Goal: Task Accomplishment & Management: Manage account settings

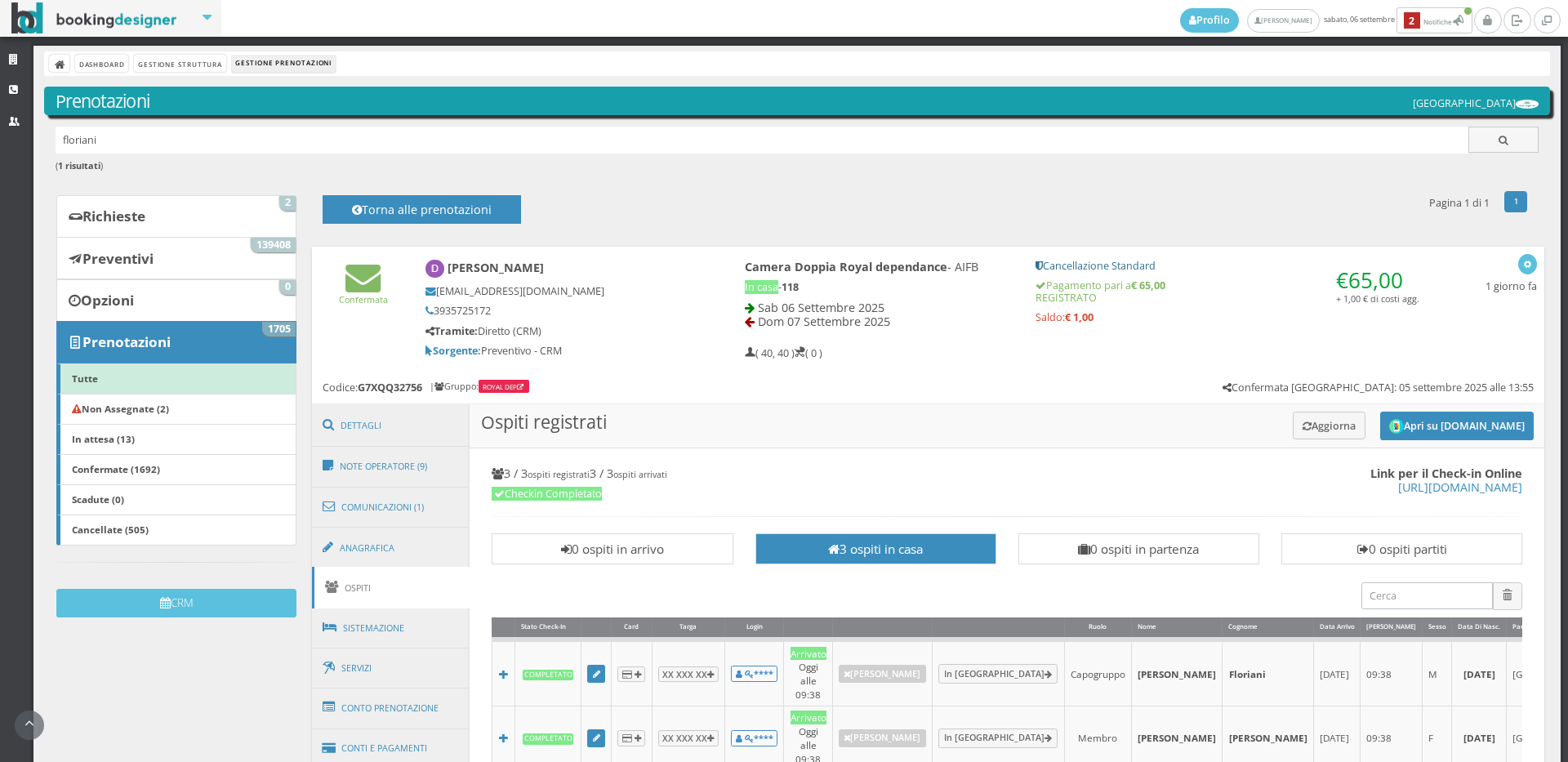
scroll to position [667, 0]
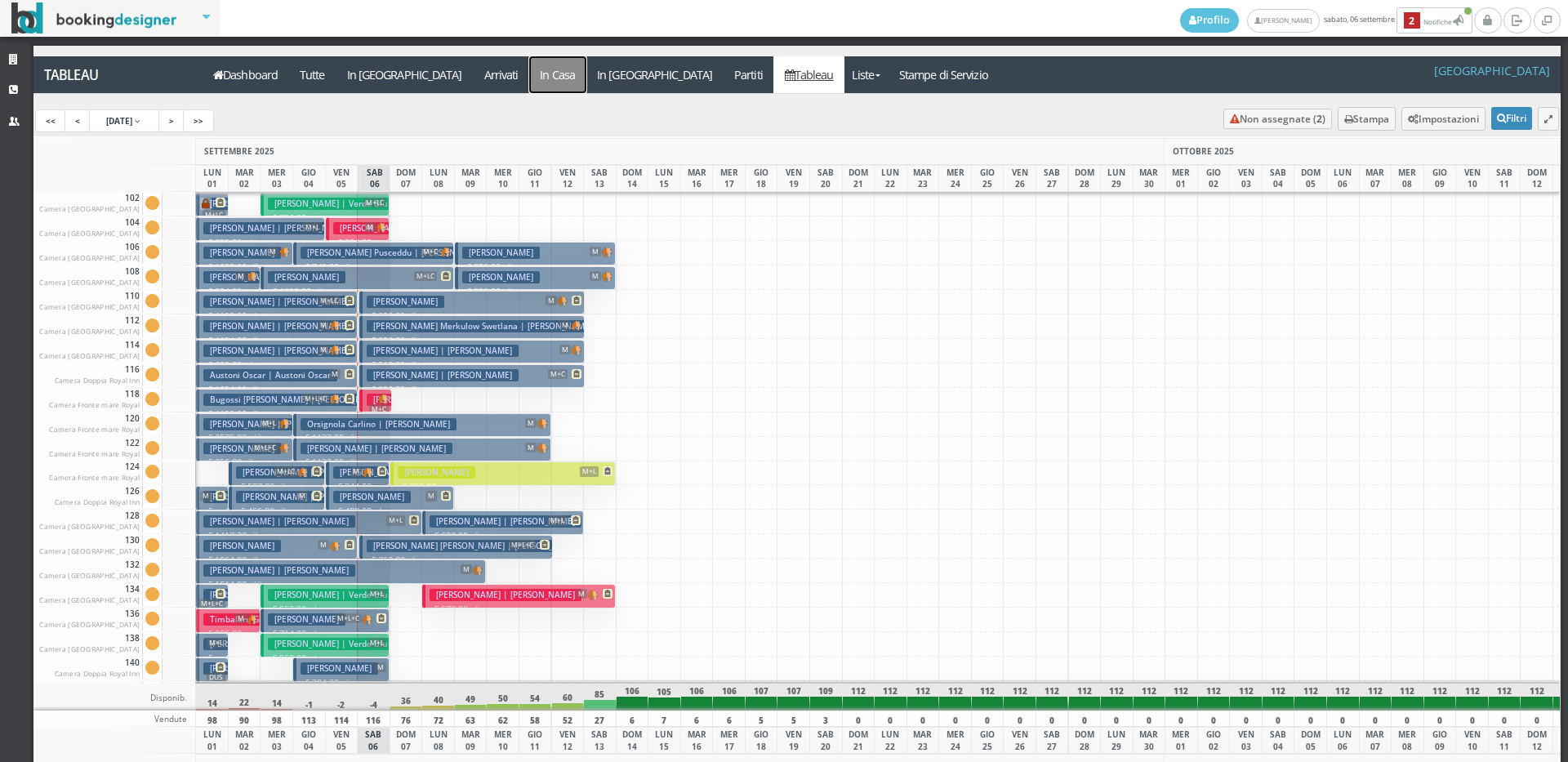
click at [529, 77] on a=pms-instay-reservations"] "In Casa" at bounding box center [558, 75] width 57 height 37
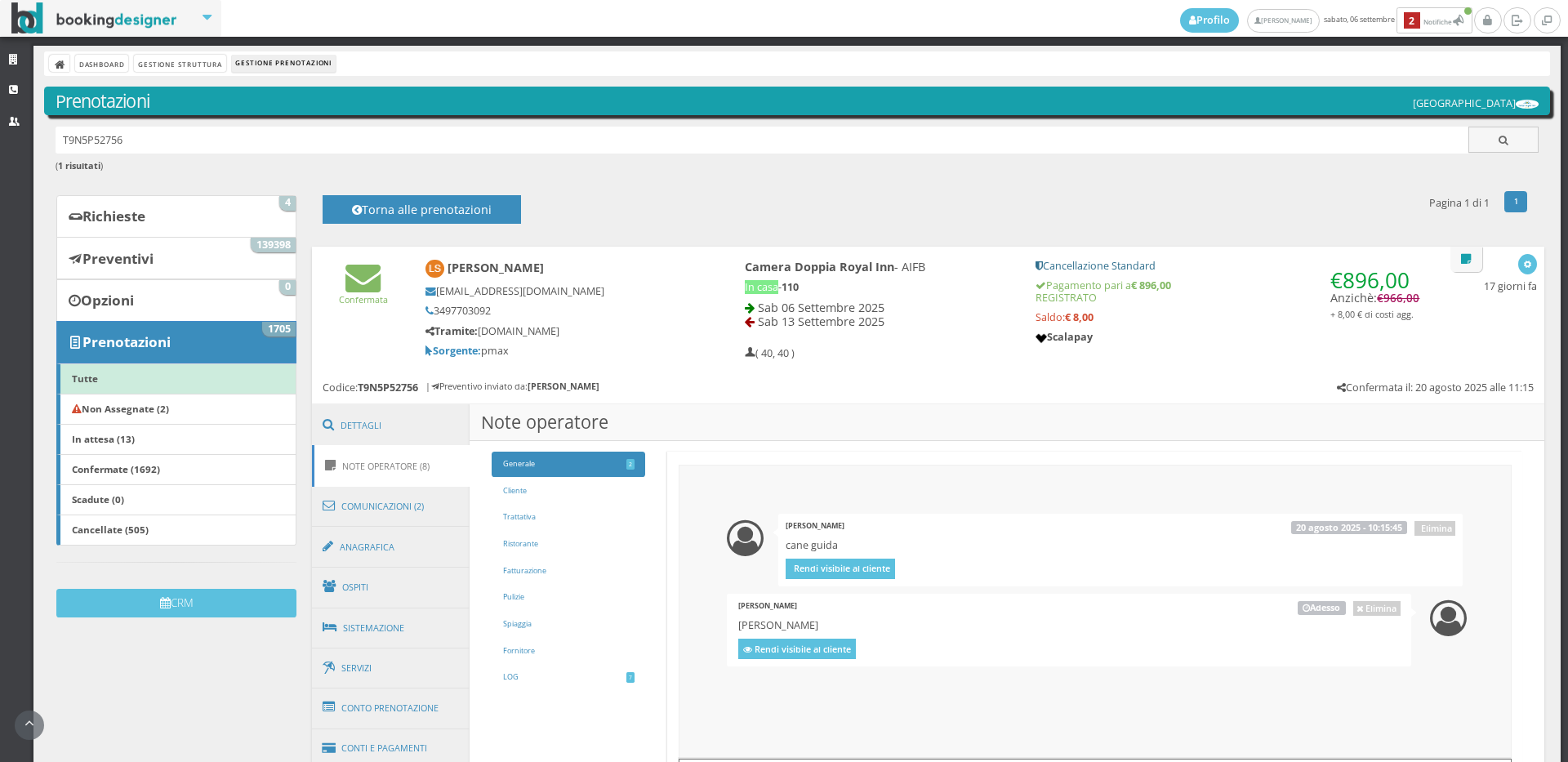
scroll to position [210, 0]
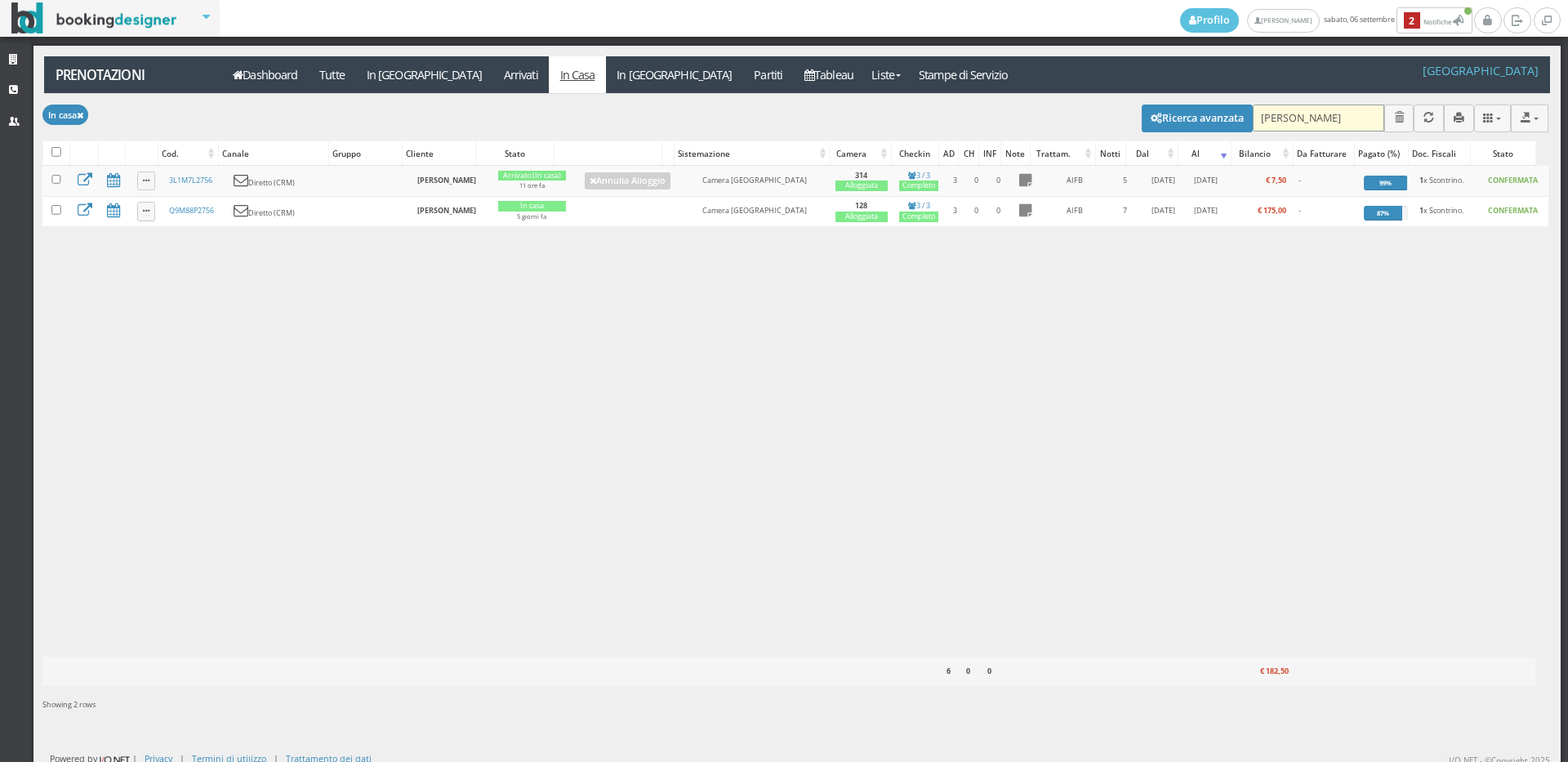
click at [1273, 116] on input "fusco" at bounding box center [1319, 118] width 132 height 27
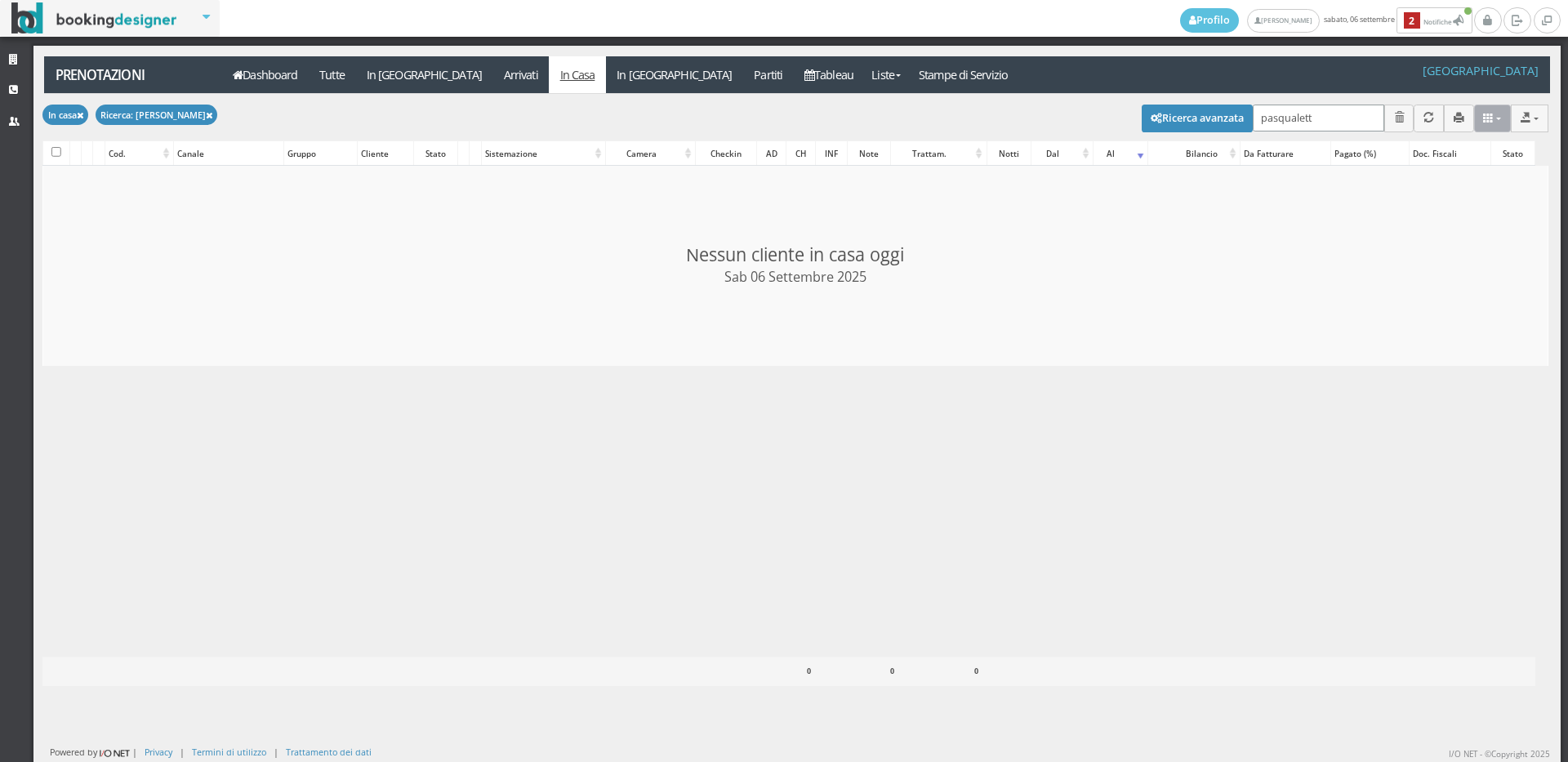
type input "pasqualetto"
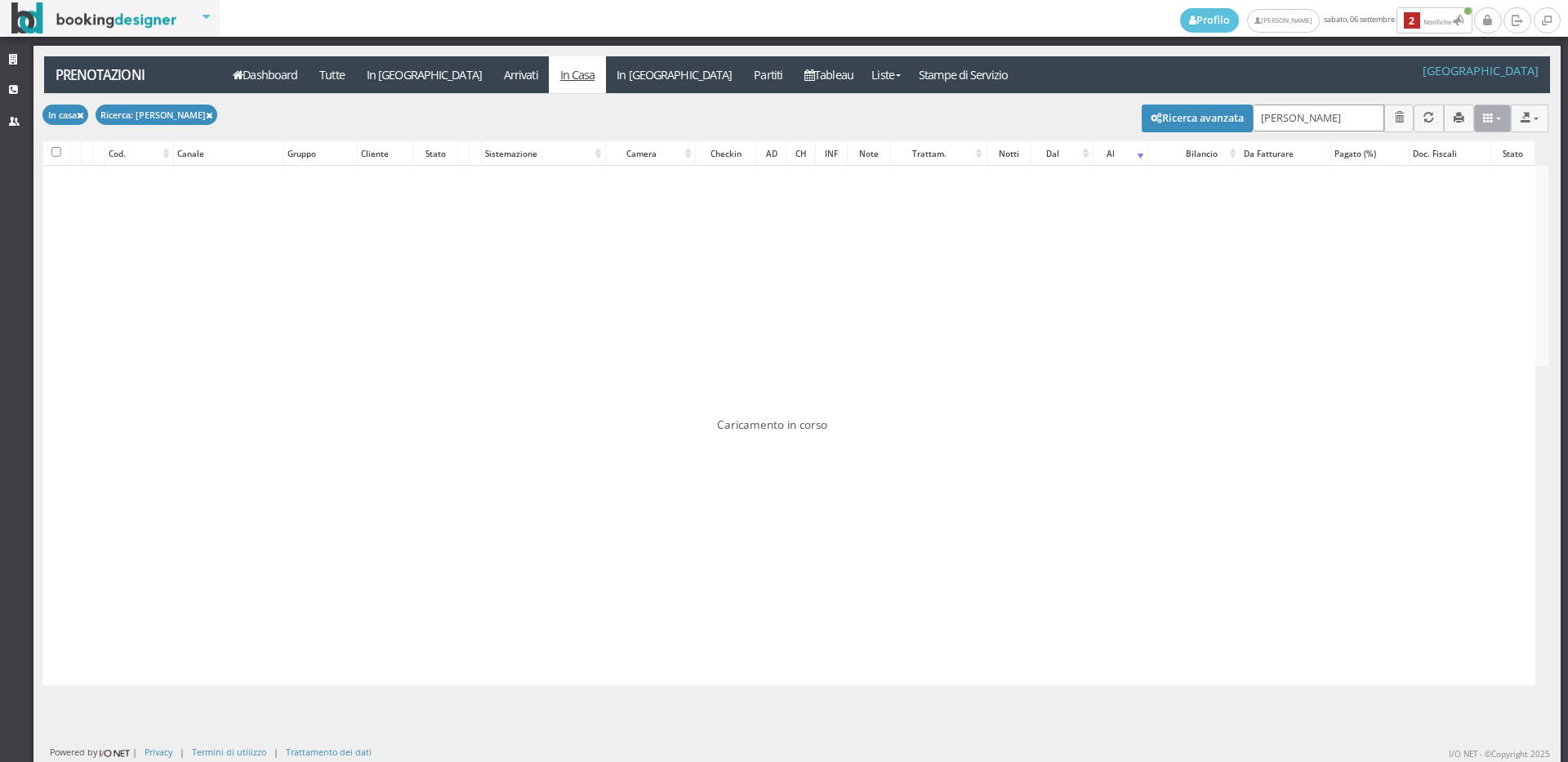
checkbox input "false"
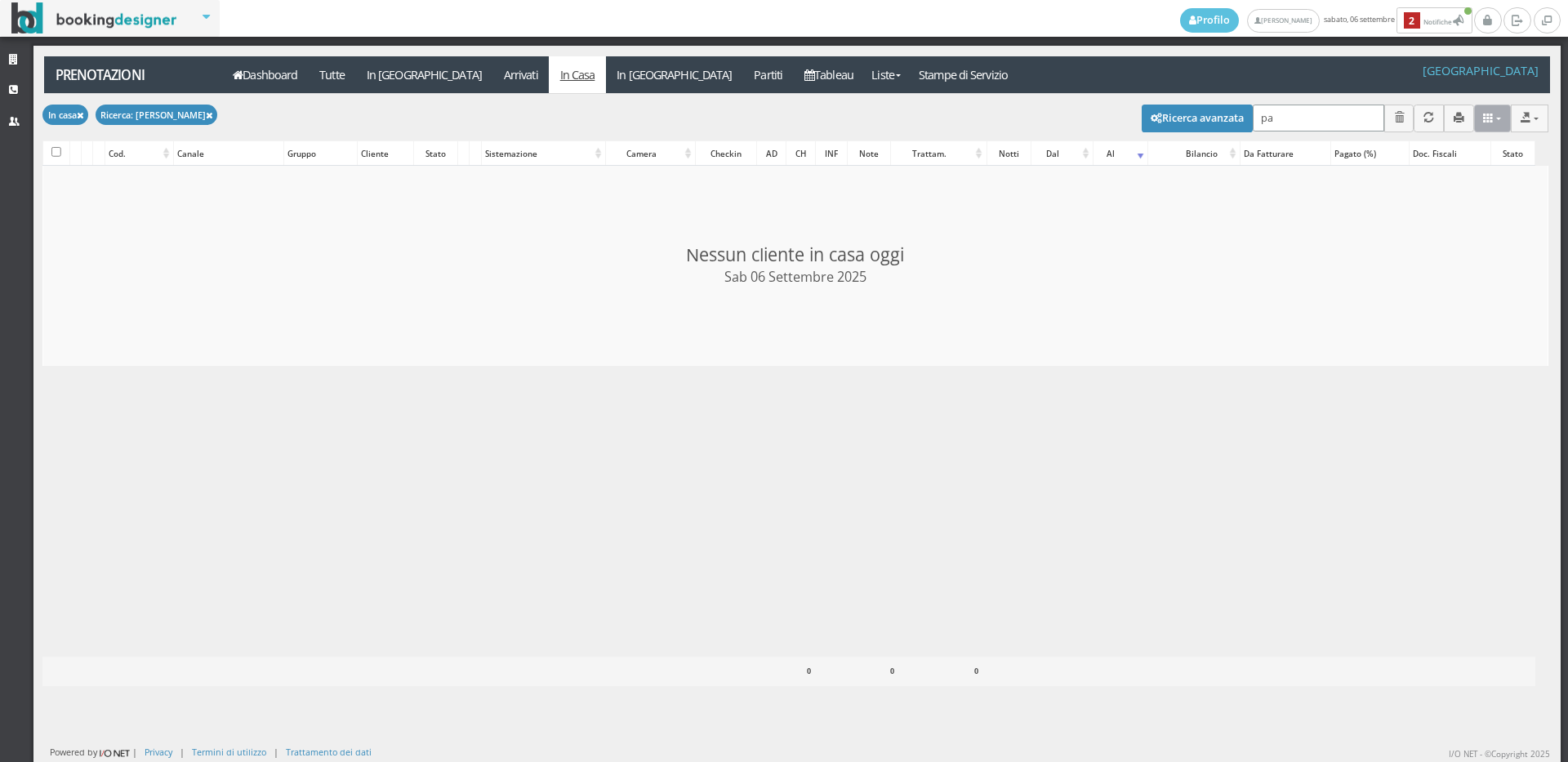
type input "p"
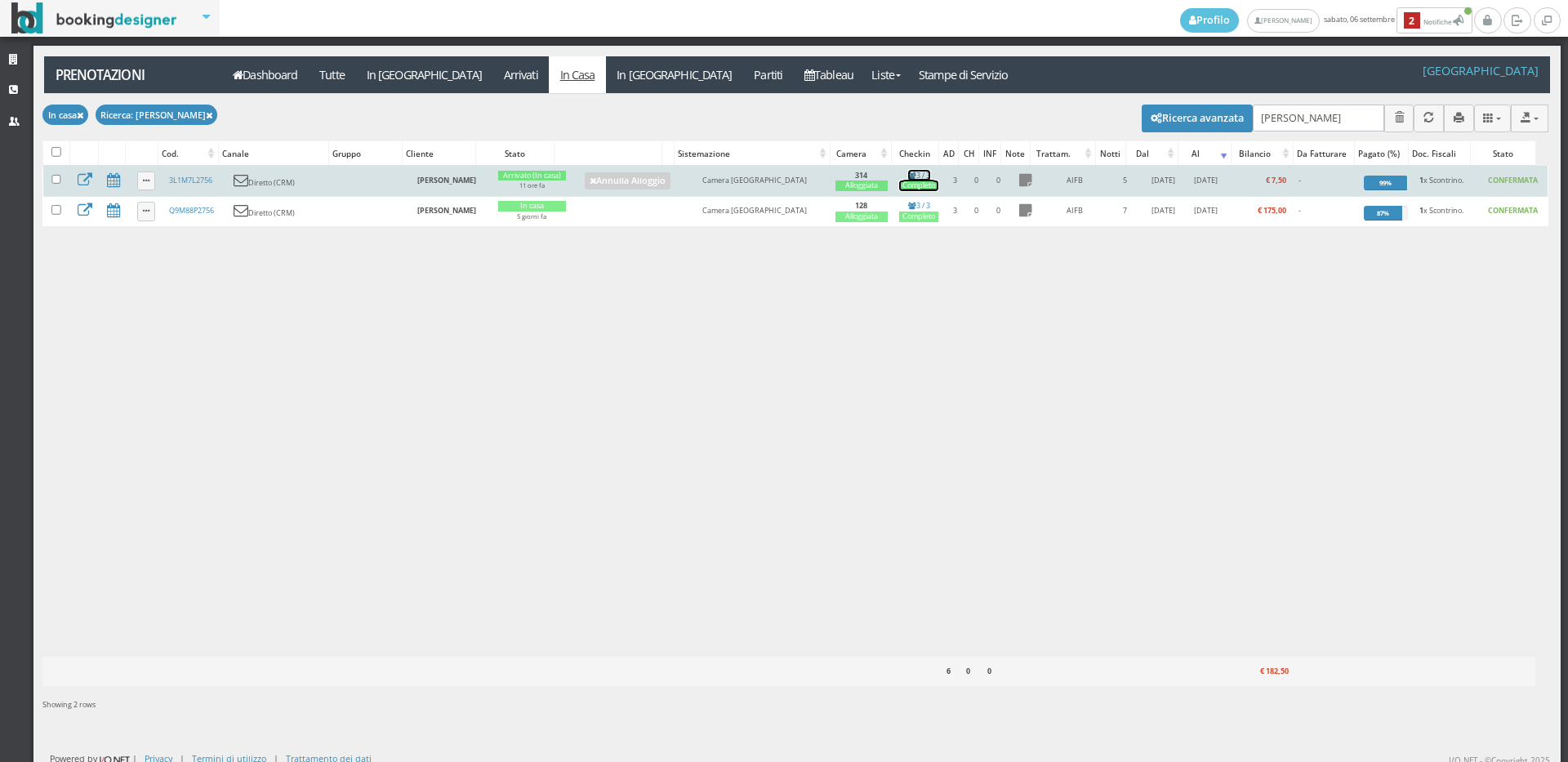
click at [911, 181] on div "Completo" at bounding box center [918, 185] width 39 height 10
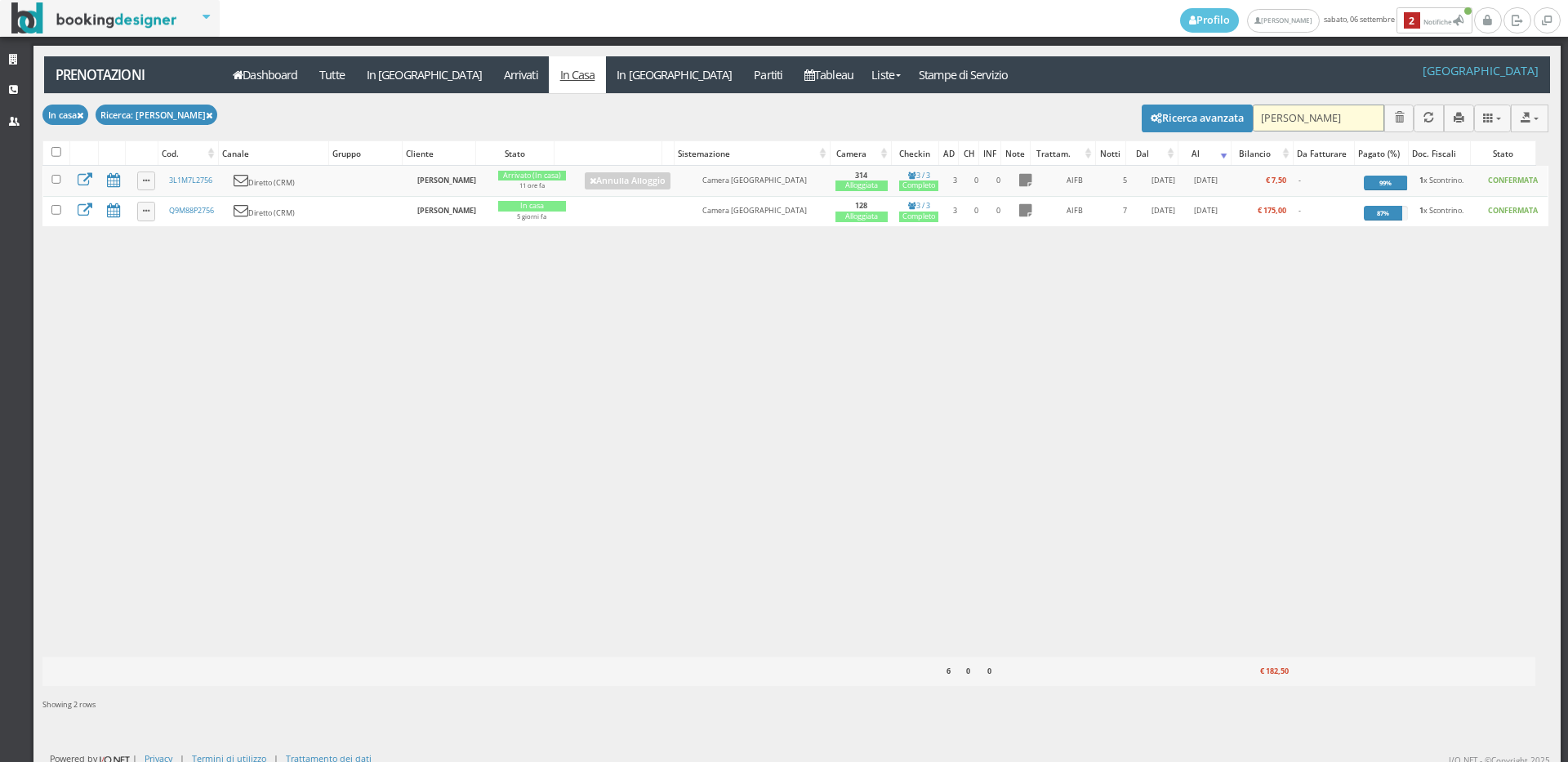
click at [1273, 114] on input "fusco" at bounding box center [1319, 118] width 132 height 27
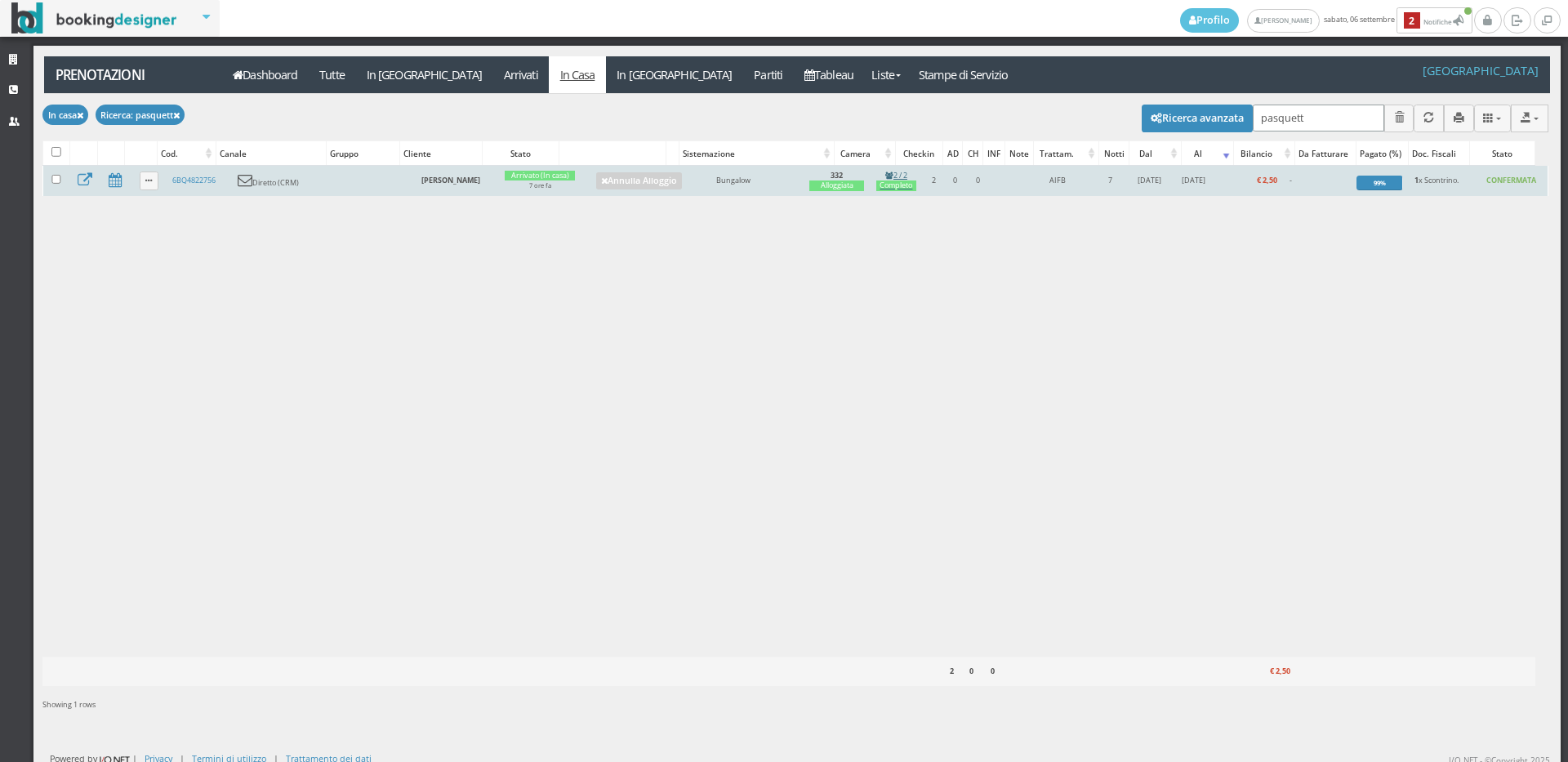
type input "pasquett"
click at [917, 179] on link "2 / 2 Completo" at bounding box center [897, 181] width 41 height 22
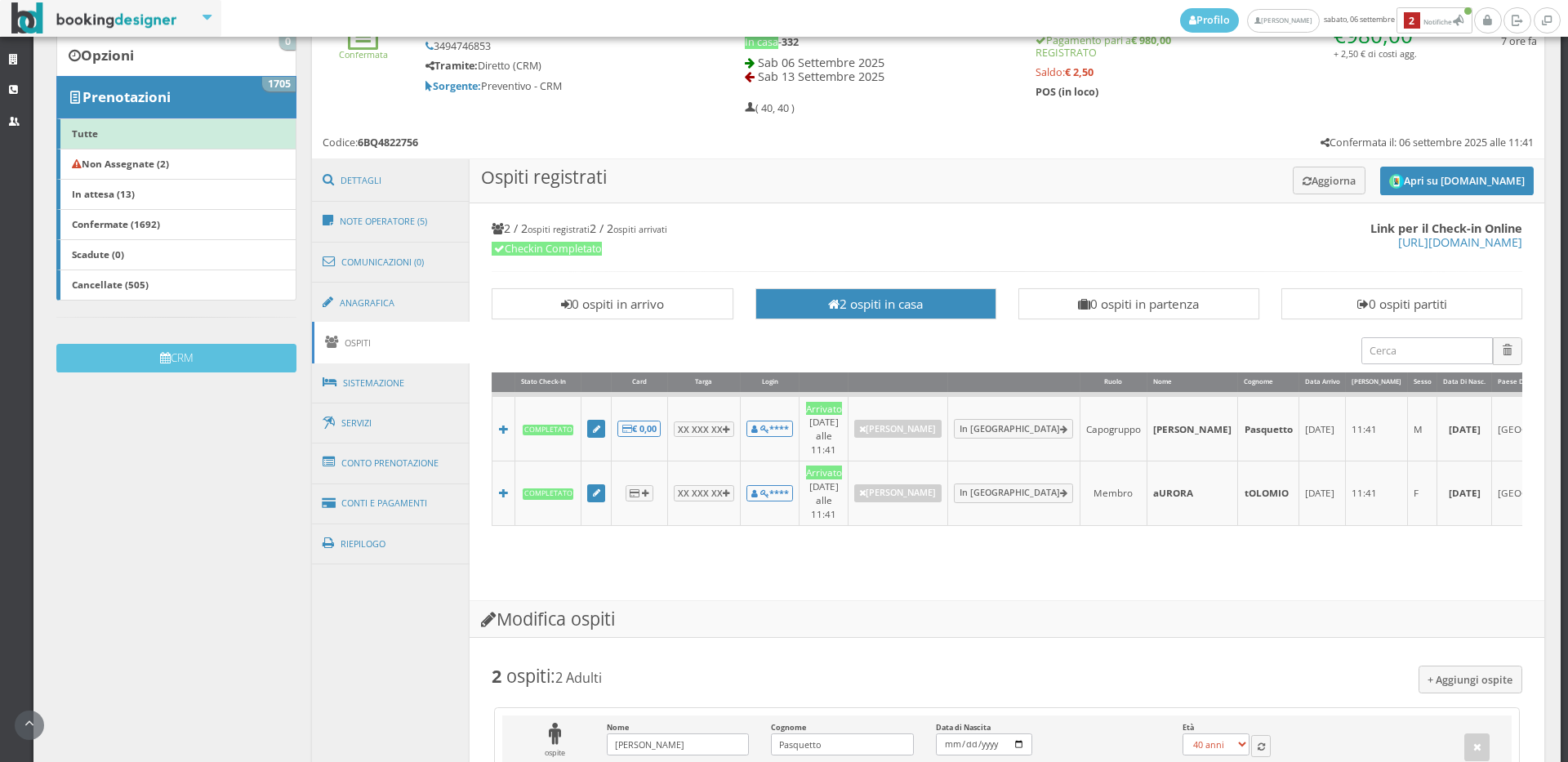
scroll to position [91, 0]
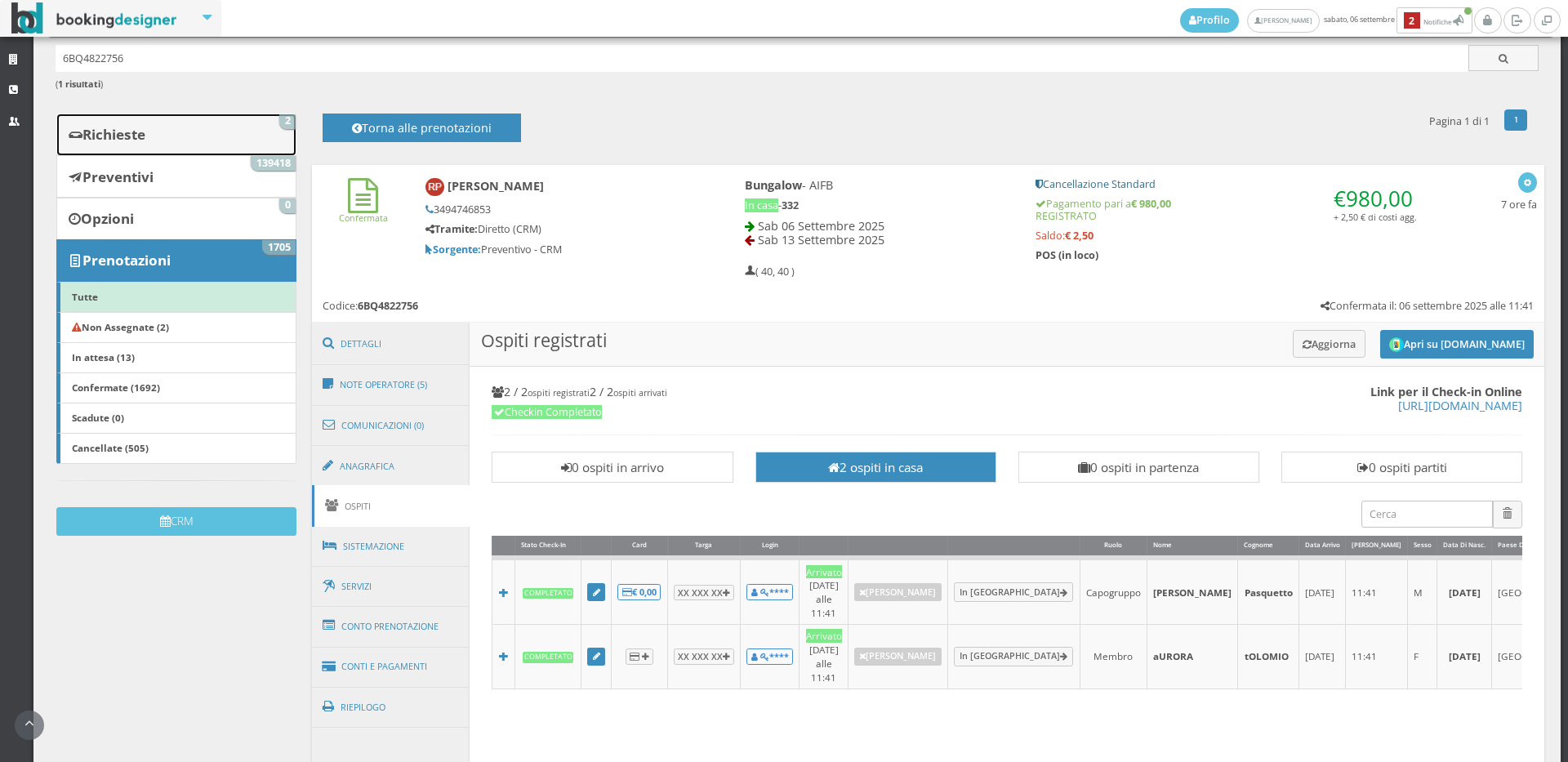
click at [229, 123] on link "Richieste 2" at bounding box center [176, 134] width 240 height 43
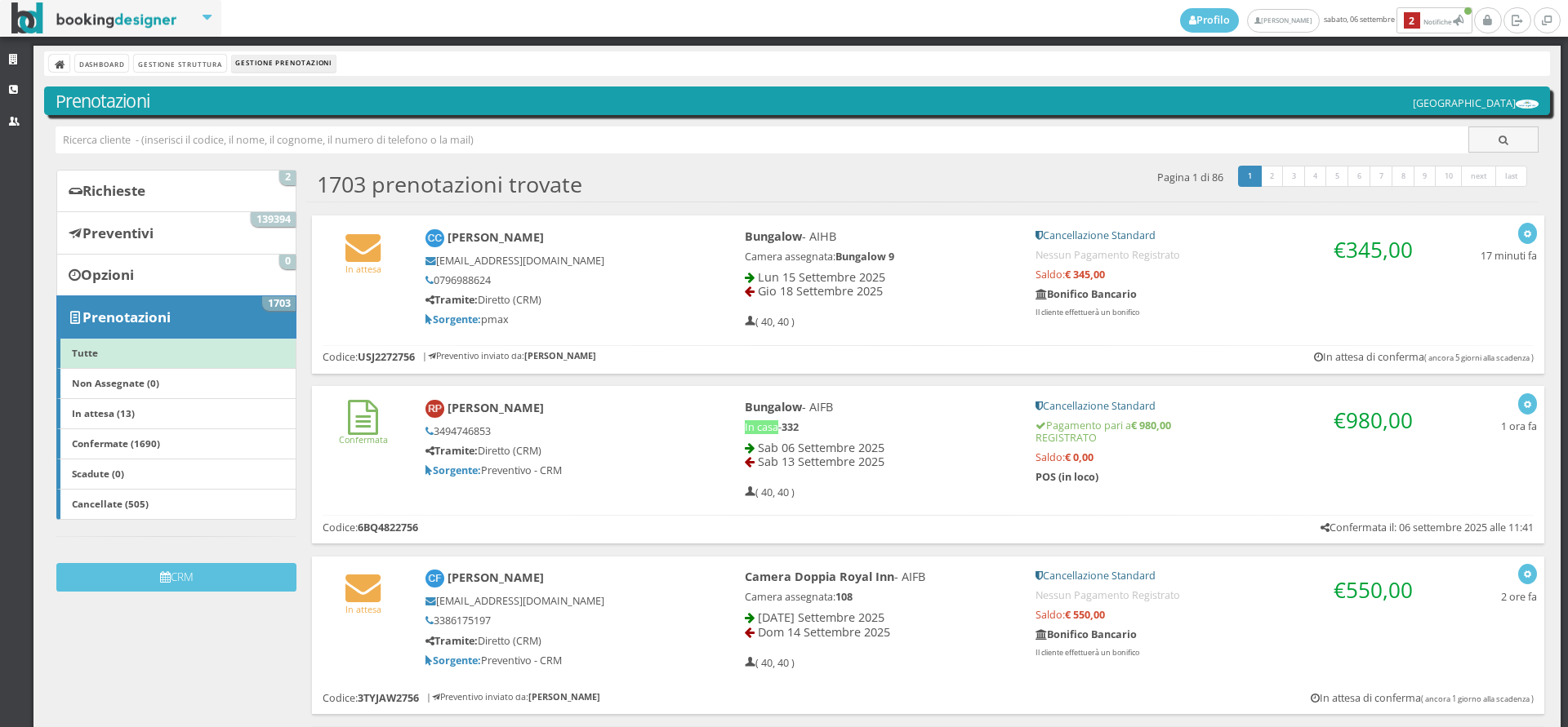
click at [233, 196] on link "Richieste 2" at bounding box center [176, 191] width 240 height 43
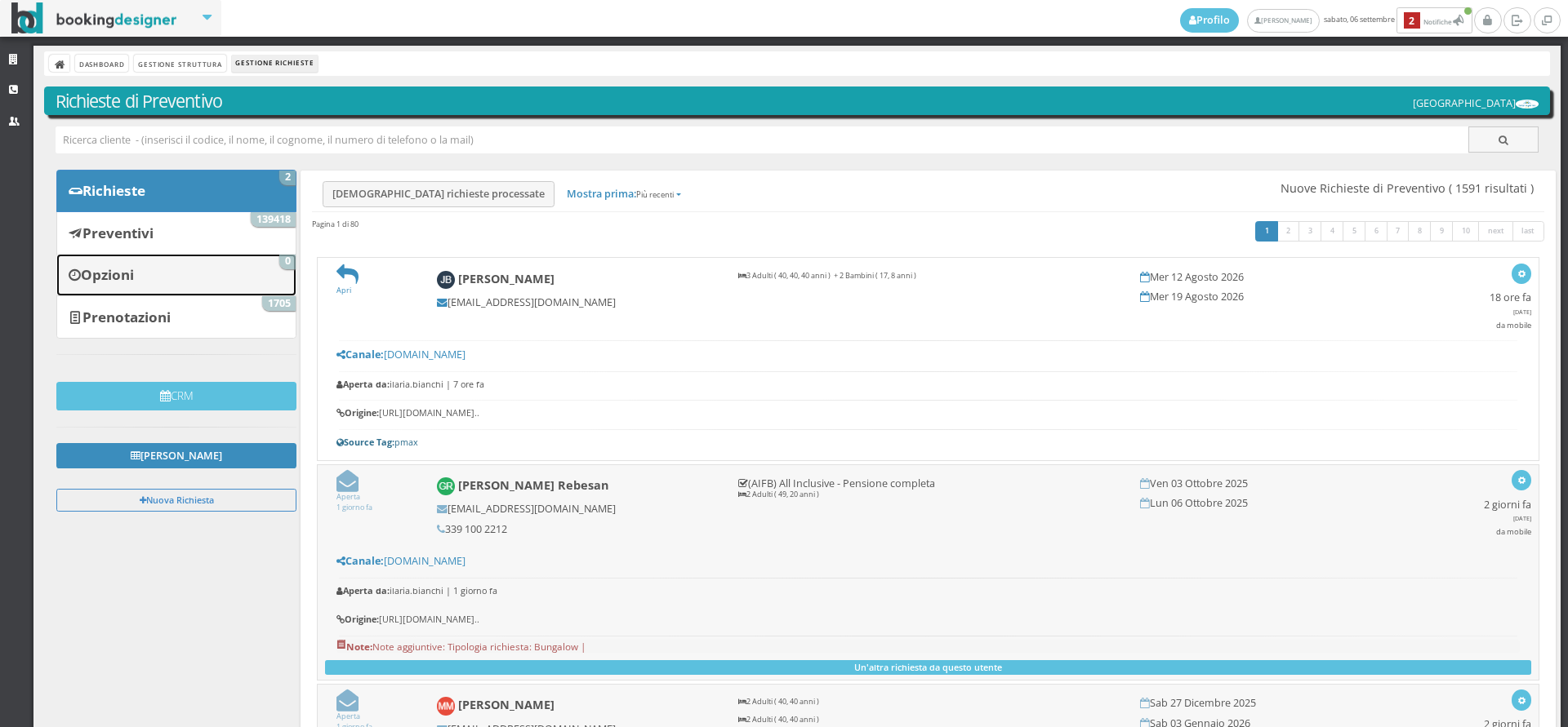
click at [206, 294] on link "Opzioni 0" at bounding box center [176, 275] width 240 height 43
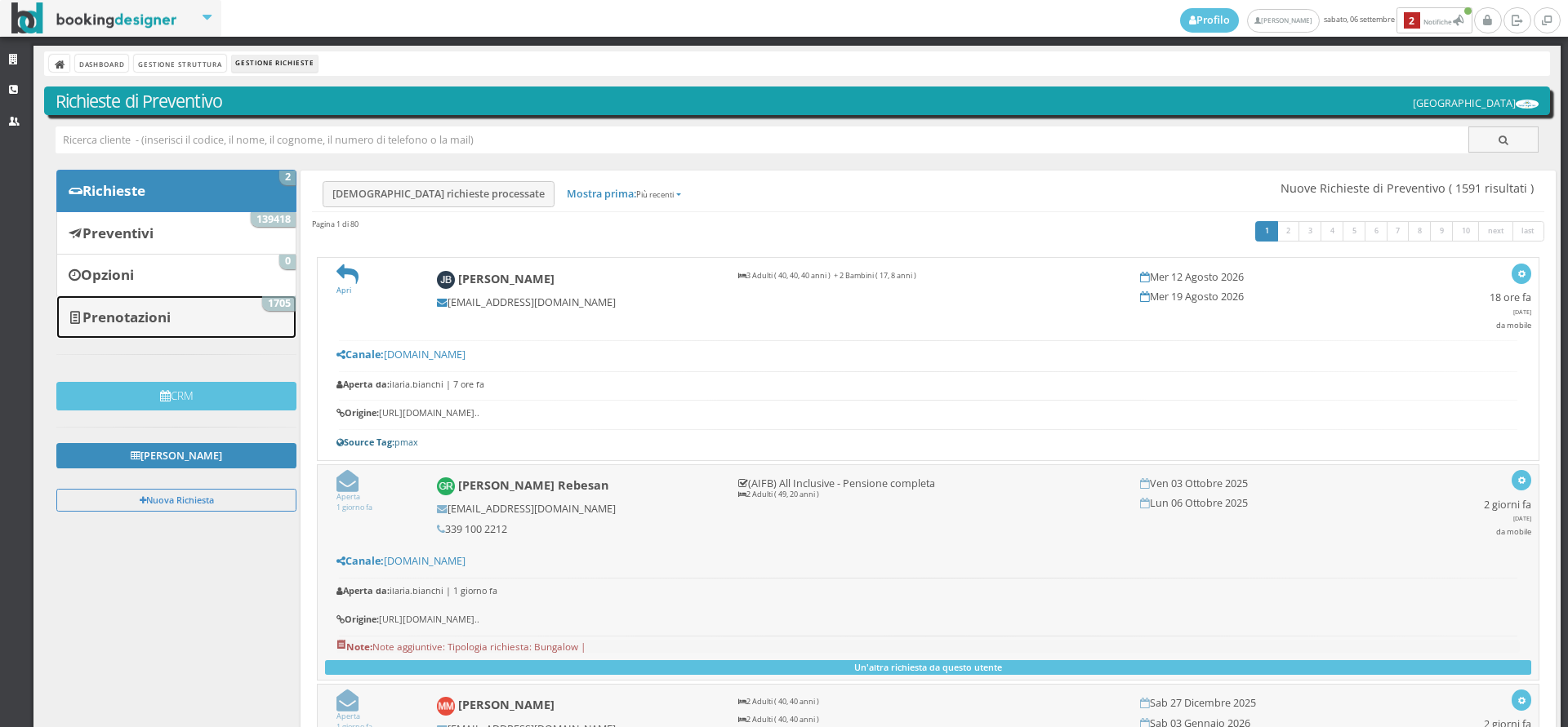
click at [203, 307] on link "Prenotazioni 1705" at bounding box center [176, 317] width 240 height 43
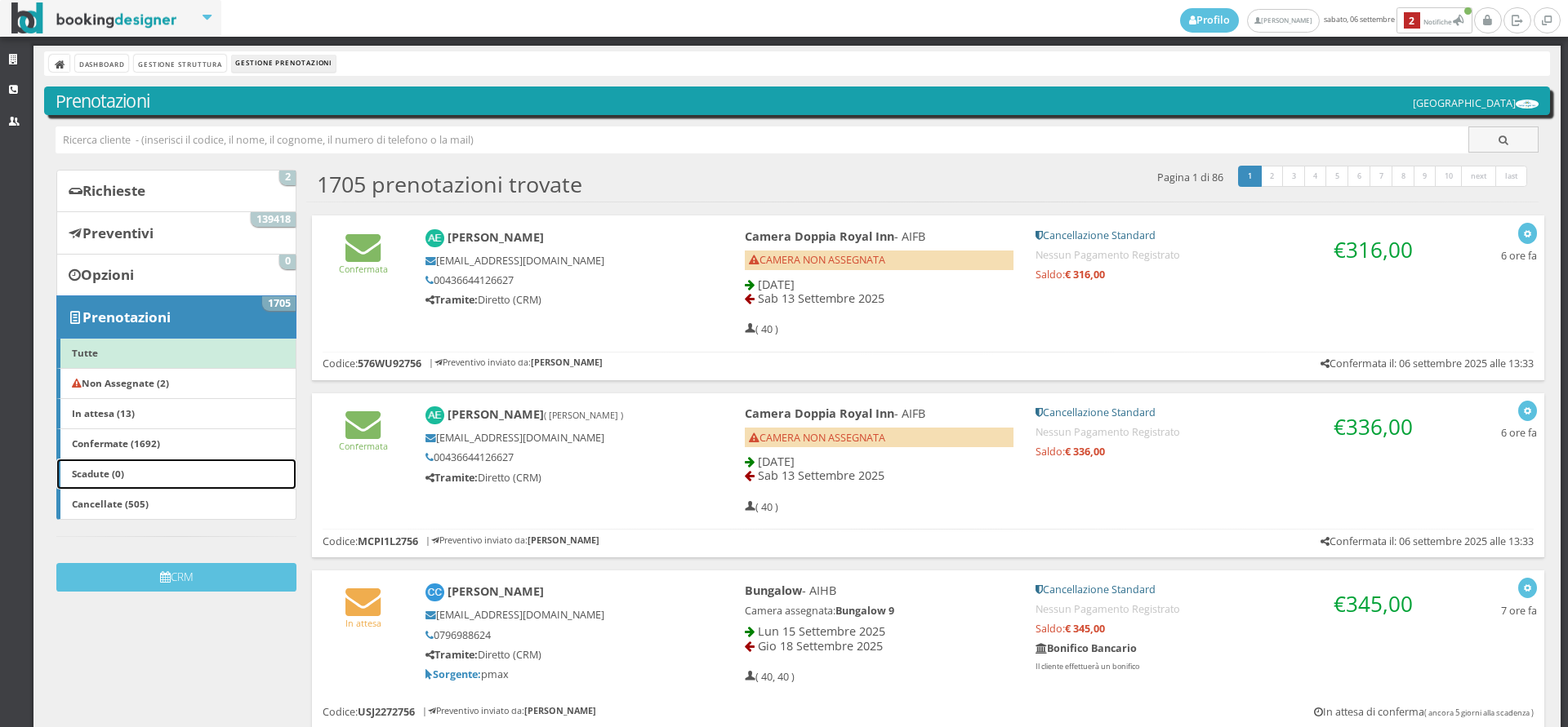
click at [163, 475] on link "Scadute (0)" at bounding box center [176, 473] width 240 height 31
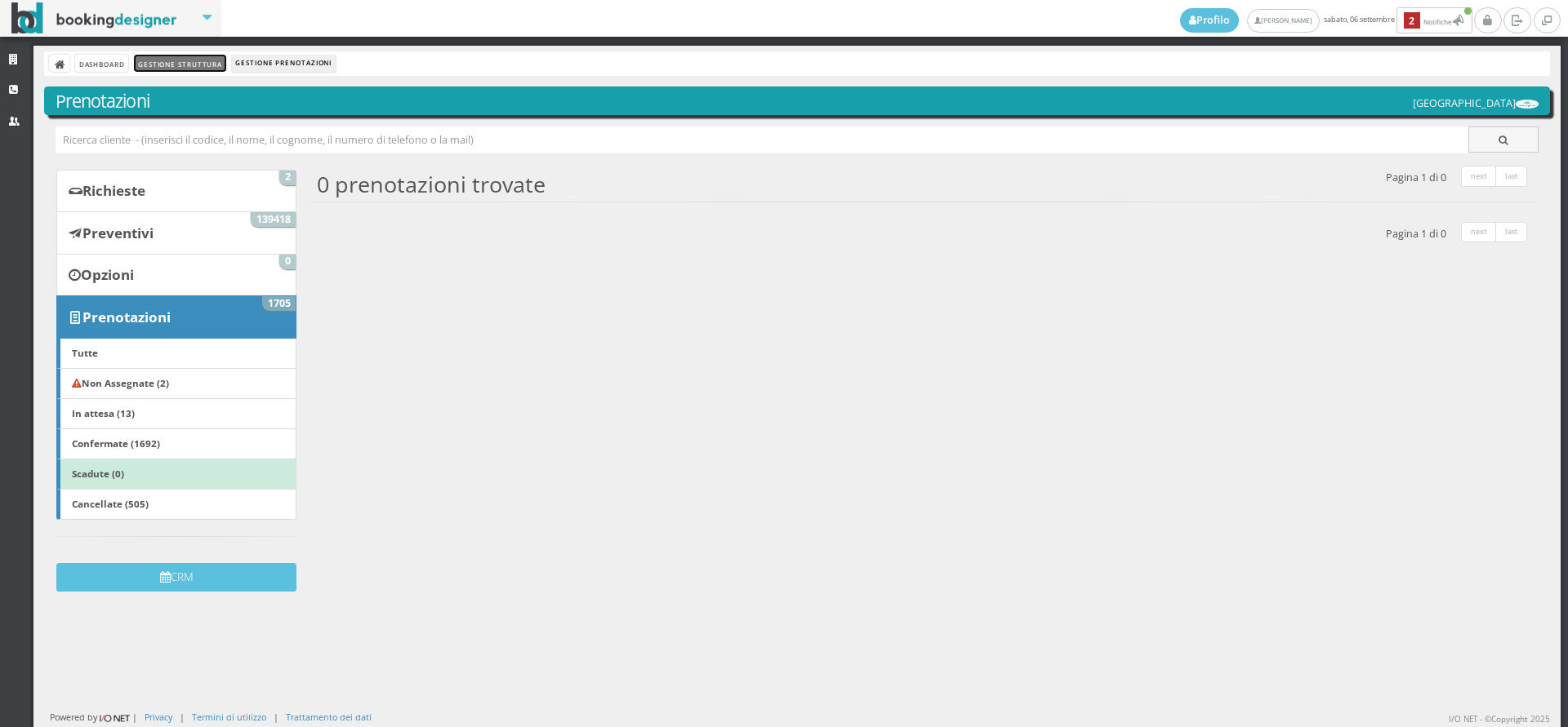
click at [167, 67] on link "Gestione Struttura" at bounding box center [180, 63] width 92 height 18
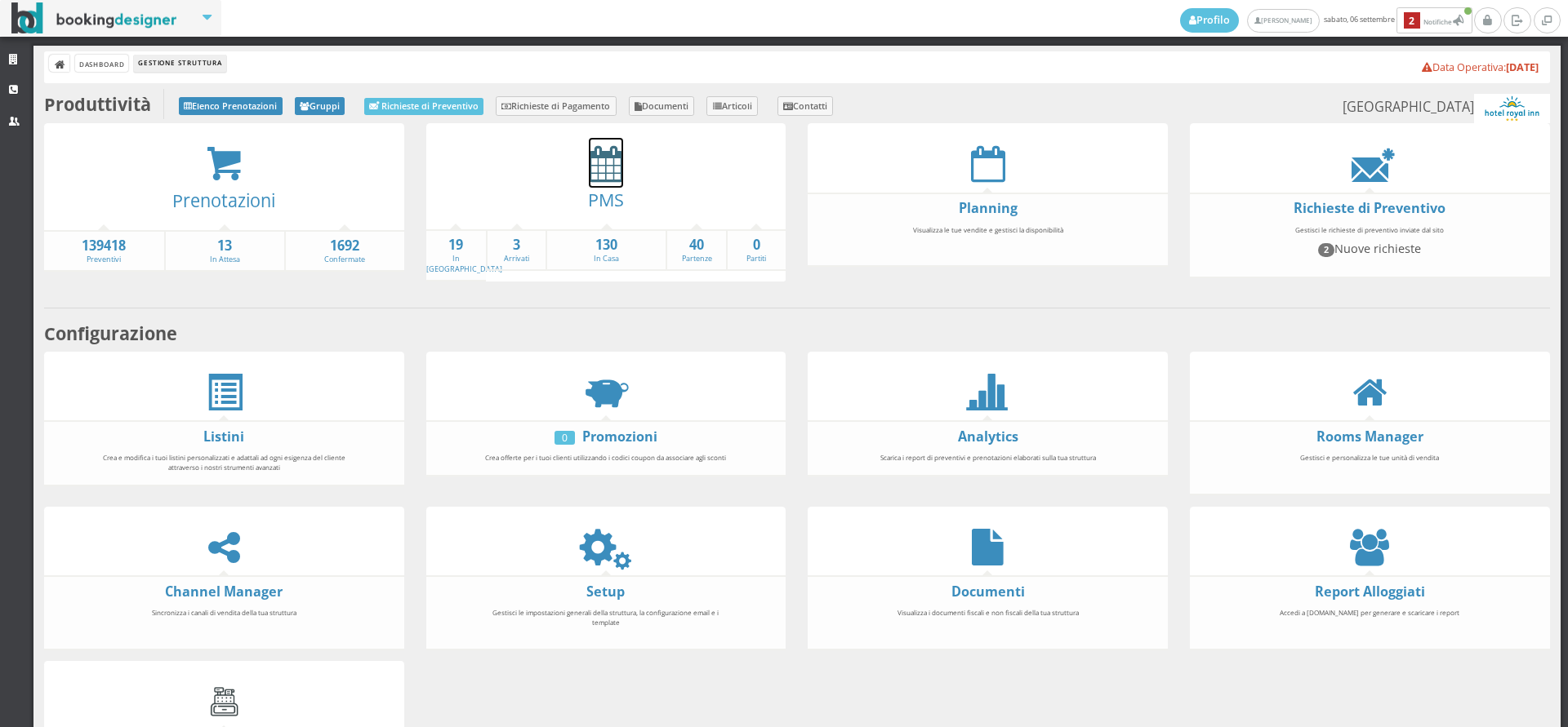
click at [592, 172] on icon at bounding box center [605, 164] width 34 height 37
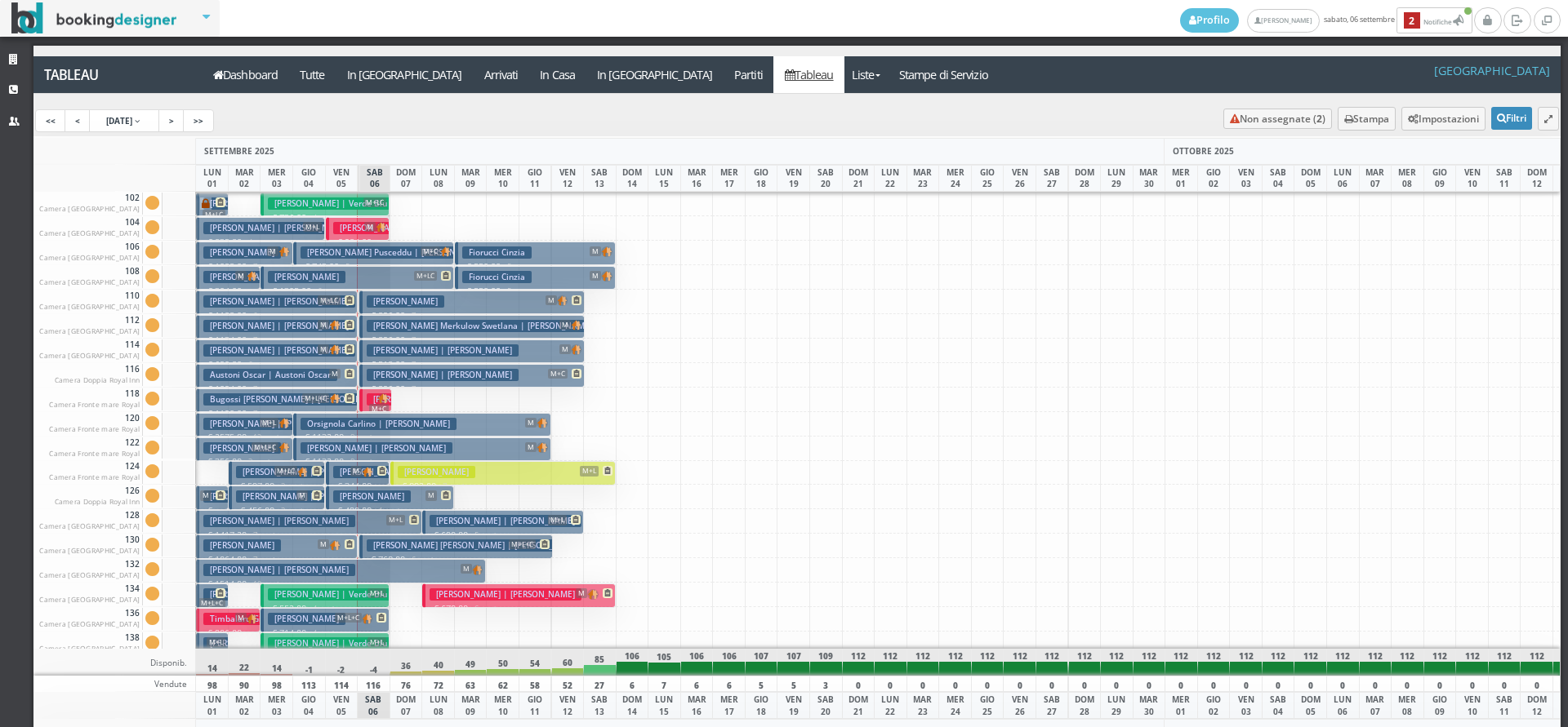
click at [302, 496] on span "M" at bounding box center [302, 495] width 11 height 10
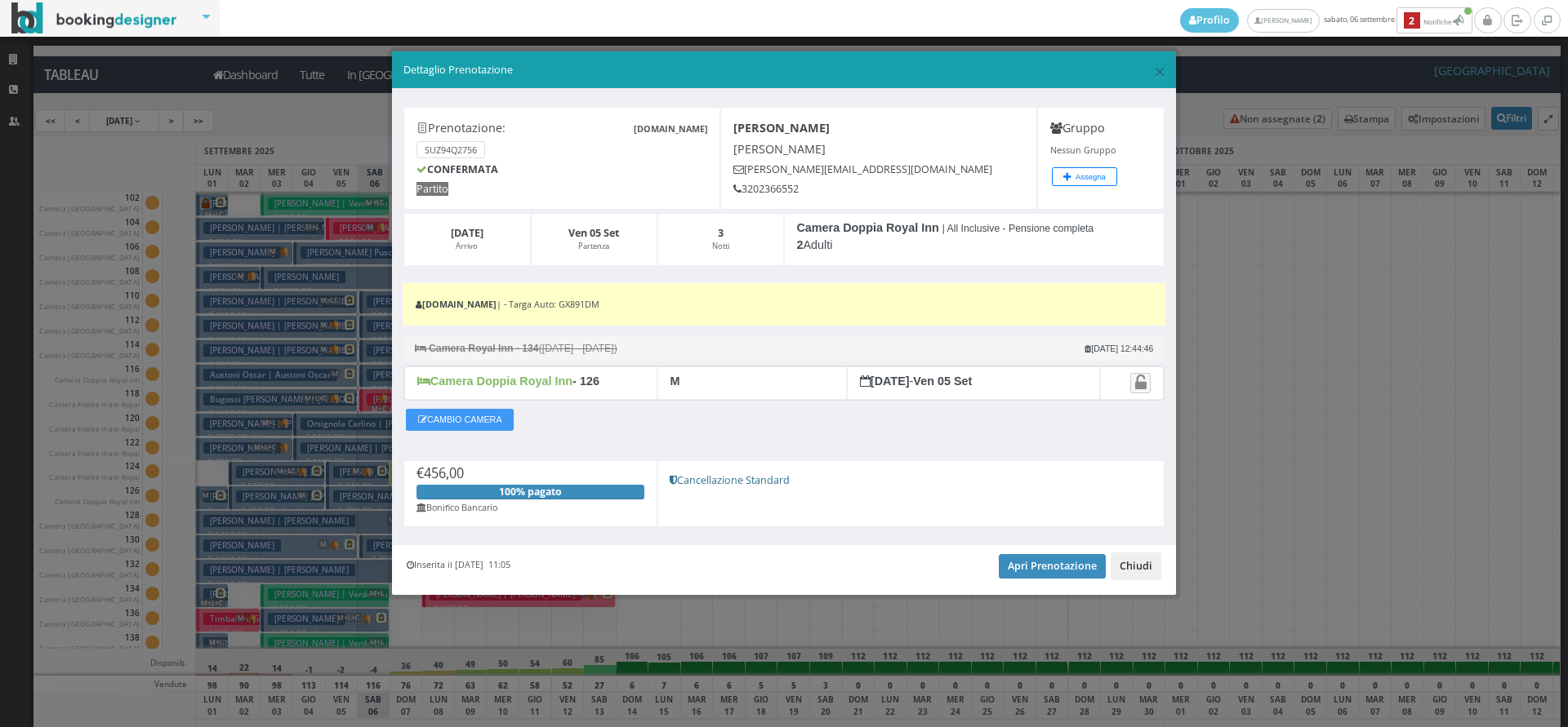
click at [1129, 569] on button "Chiudi" at bounding box center [1136, 567] width 51 height 28
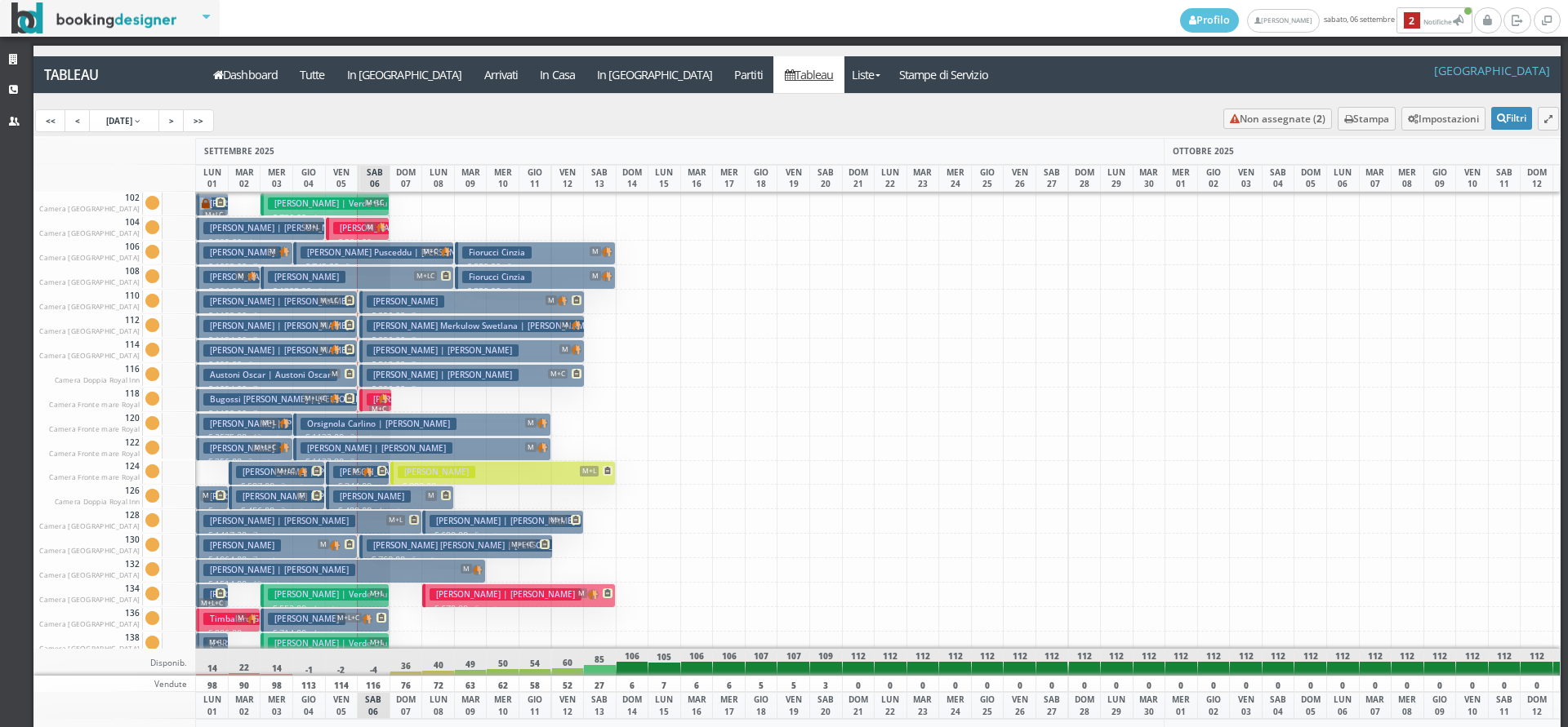
click at [427, 498] on span "M" at bounding box center [431, 495] width 11 height 10
